Goal: Task Accomplishment & Management: Use online tool/utility

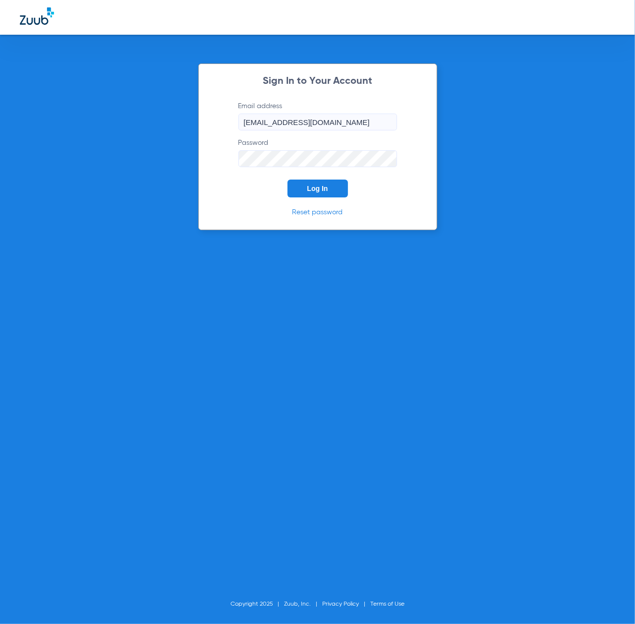
click at [318, 186] on span "Log In" at bounding box center [318, 189] width 21 height 8
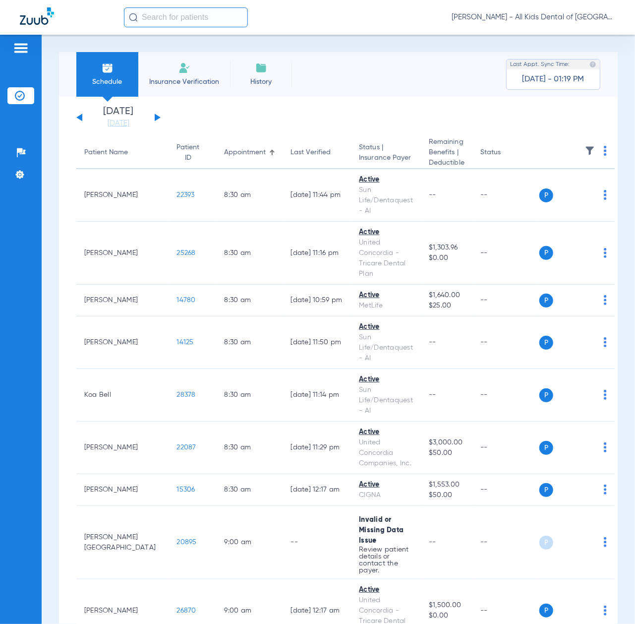
click at [155, 117] on button at bounding box center [158, 117] width 6 height 7
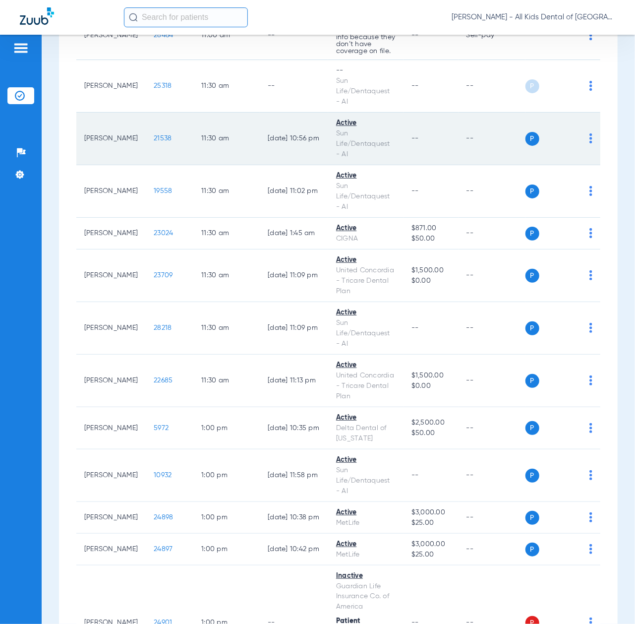
scroll to position [2314, 0]
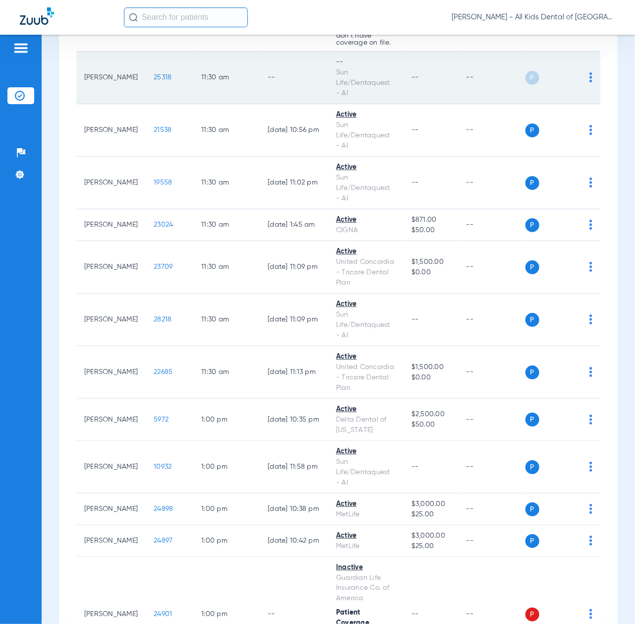
click at [590, 82] on img at bounding box center [591, 77] width 3 height 10
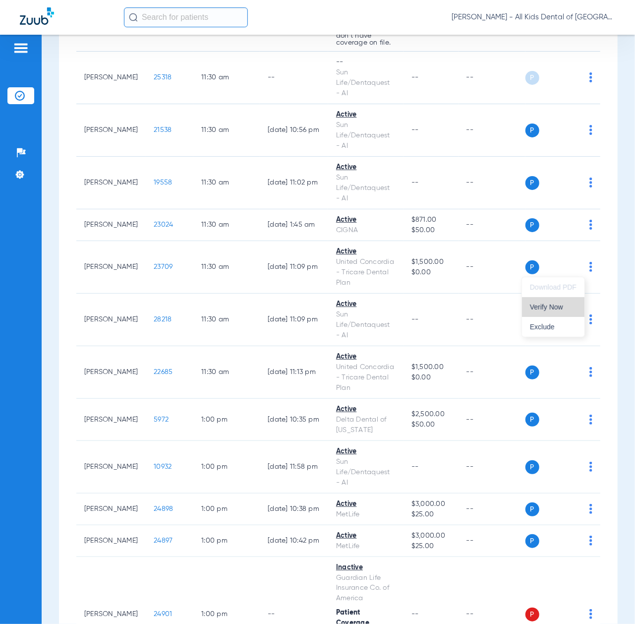
click at [558, 308] on span "Verify Now" at bounding box center [553, 307] width 47 height 7
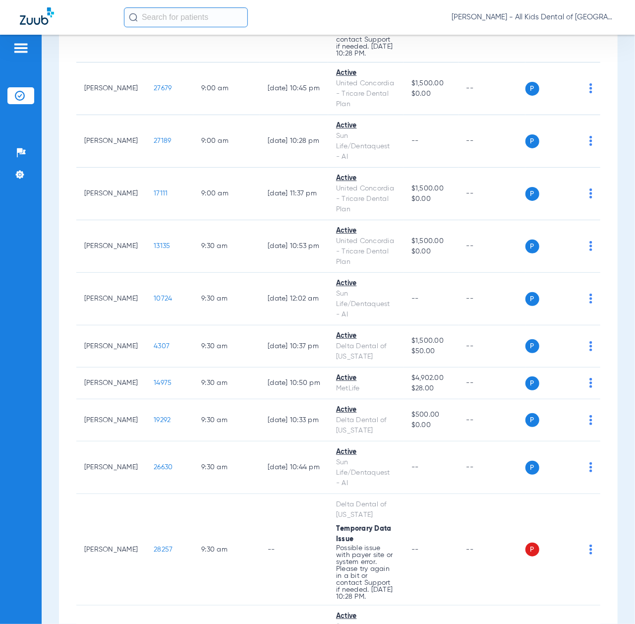
scroll to position [0, 0]
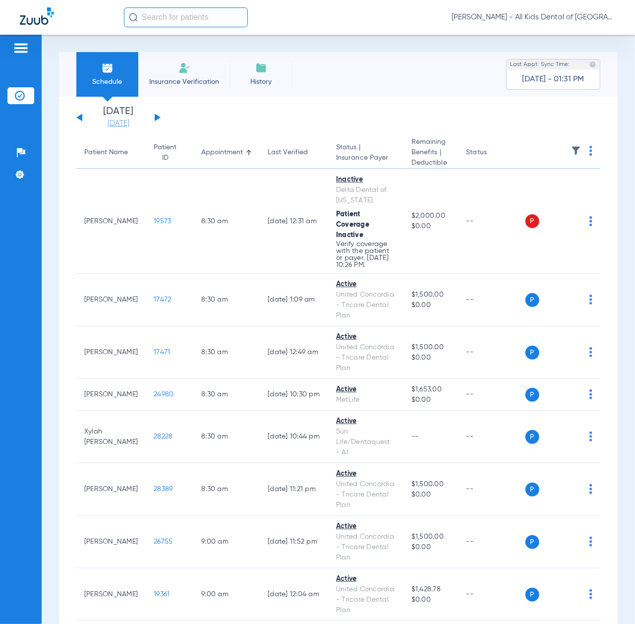
click at [117, 124] on link "[DATE]" at bounding box center [119, 124] width 60 height 10
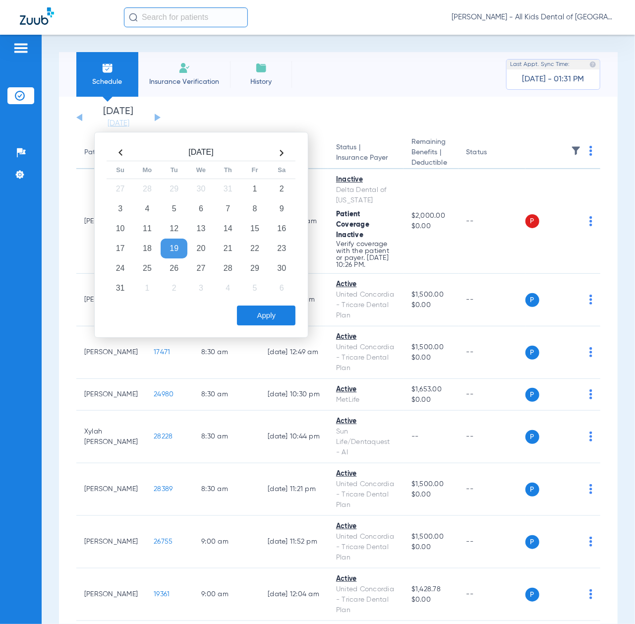
click at [268, 321] on button "Apply" at bounding box center [266, 316] width 59 height 20
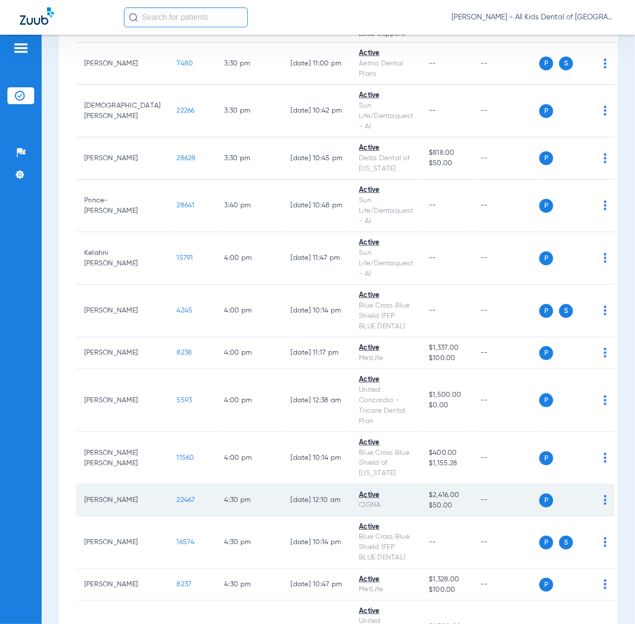
scroll to position [4303, 0]
